Goal: Task Accomplishment & Management: Manage account settings

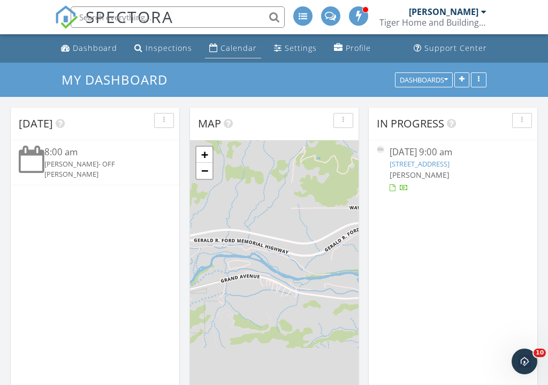
click at [240, 48] on div "Calendar" at bounding box center [239, 48] width 36 height 10
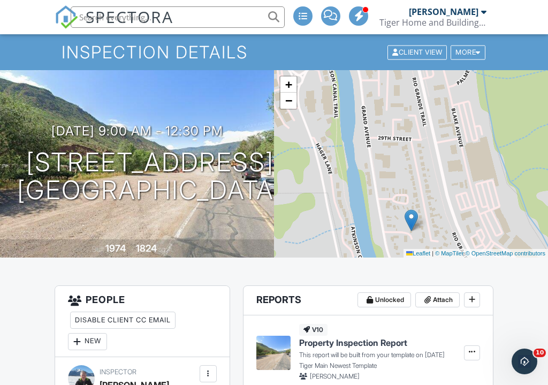
drag, startPoint x: 353, startPoint y: 174, endPoint x: 353, endPoint y: 241, distance: 67.5
click at [353, 241] on div "+ − Leaflet | © MapTiler © OpenStreetMap contributors" at bounding box center [411, 163] width 274 height 187
click at [353, 242] on div "+ − Leaflet | © MapTiler © OpenStreetMap contributors" at bounding box center [411, 163] width 274 height 187
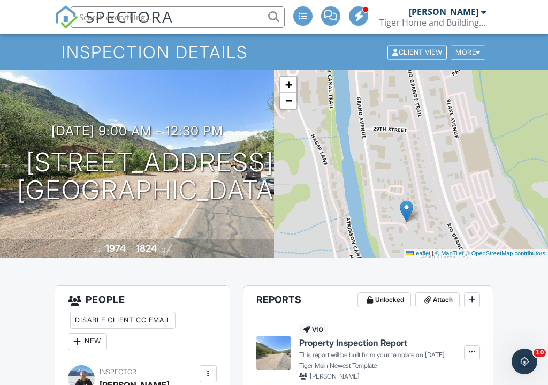
drag, startPoint x: 347, startPoint y: 135, endPoint x: 343, endPoint y: 126, distance: 10.3
click at [343, 126] on div "+ − Leaflet | © MapTiler © OpenStreetMap contributors" at bounding box center [411, 163] width 274 height 187
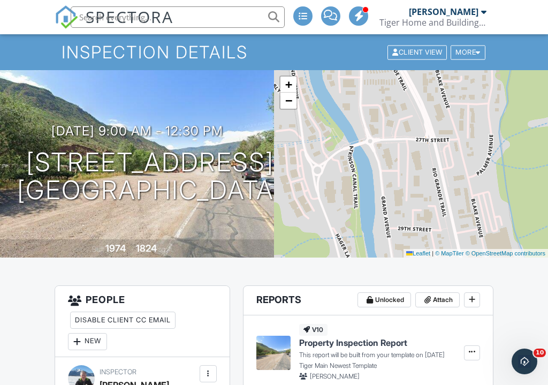
drag, startPoint x: 341, startPoint y: 127, endPoint x: 366, endPoint y: 227, distance: 102.6
click at [366, 227] on div "+ − Leaflet | © MapTiler © OpenStreetMap contributors" at bounding box center [411, 163] width 274 height 187
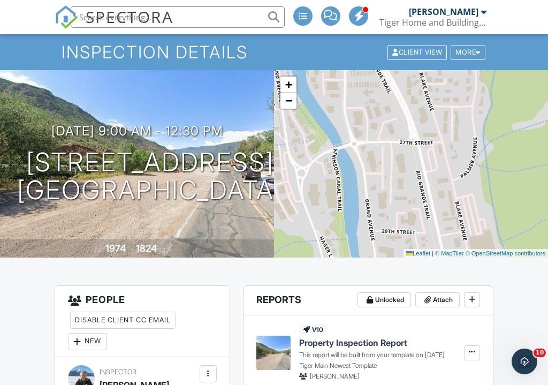
drag, startPoint x: 366, startPoint y: 140, endPoint x: 345, endPoint y: 137, distance: 21.1
click at [350, 143] on div "+ − Leaflet | © MapTiler © OpenStreetMap contributors" at bounding box center [411, 163] width 274 height 187
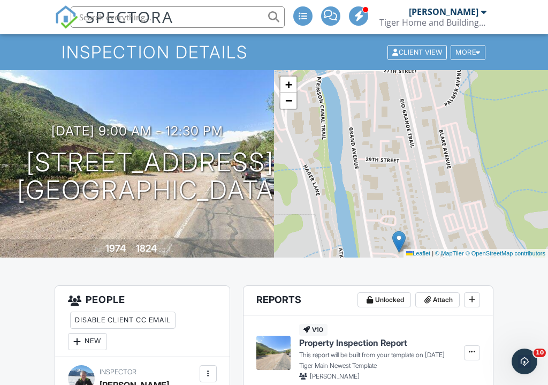
drag, startPoint x: 343, startPoint y: 188, endPoint x: 330, endPoint y: 107, distance: 82.9
click at [329, 108] on div "+ − Leaflet | © MapTiler © OpenStreetMap contributors" at bounding box center [411, 163] width 274 height 187
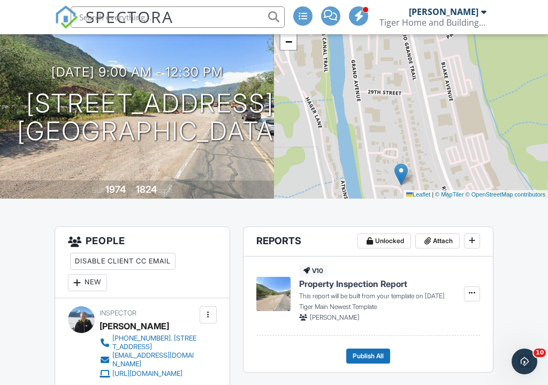
scroll to position [92, 0]
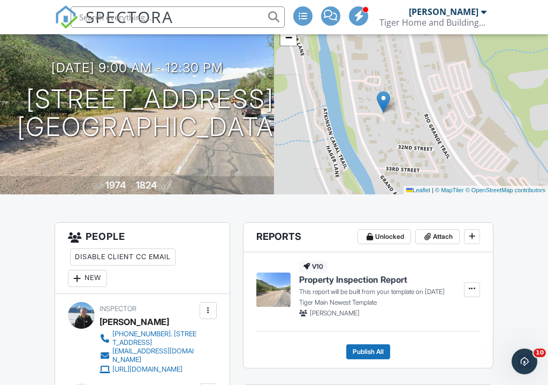
drag, startPoint x: 343, startPoint y: 171, endPoint x: 325, endPoint y: 103, distance: 70.3
click at [325, 103] on div "+ − Leaflet | © MapTiler © OpenStreetMap contributors" at bounding box center [411, 100] width 274 height 187
click at [376, 130] on div "+ − Leaflet | © MapTiler © OpenStreetMap contributors" at bounding box center [411, 100] width 274 height 187
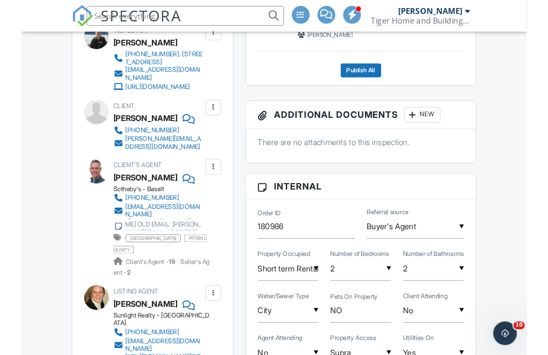
scroll to position [350, 0]
